Goal: Use online tool/utility: Utilize a website feature to perform a specific function

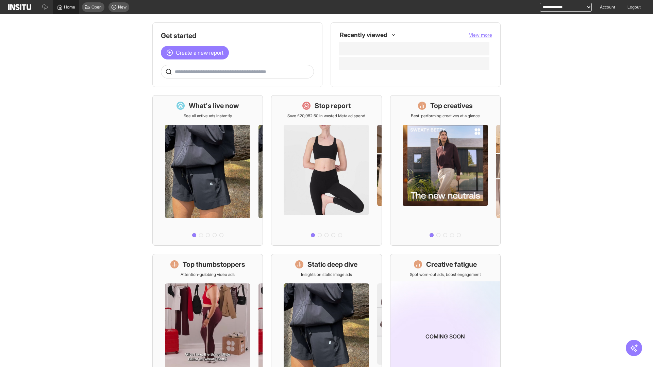
click at [66, 7] on span "Home" at bounding box center [69, 6] width 11 height 5
click at [197, 49] on span "Create a new report" at bounding box center [200, 53] width 48 height 8
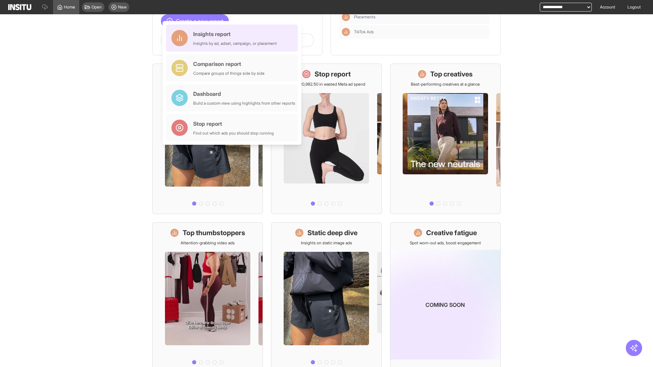
click at [234, 38] on div "Insights report Insights by ad, adset, campaign, or placement" at bounding box center [235, 38] width 84 height 16
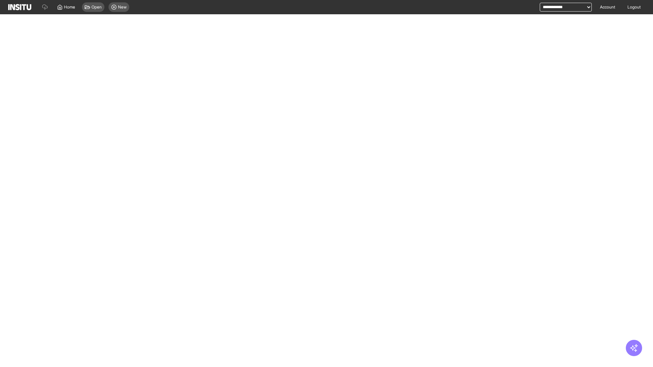
select select "**"
